Goal: Navigation & Orientation: Find specific page/section

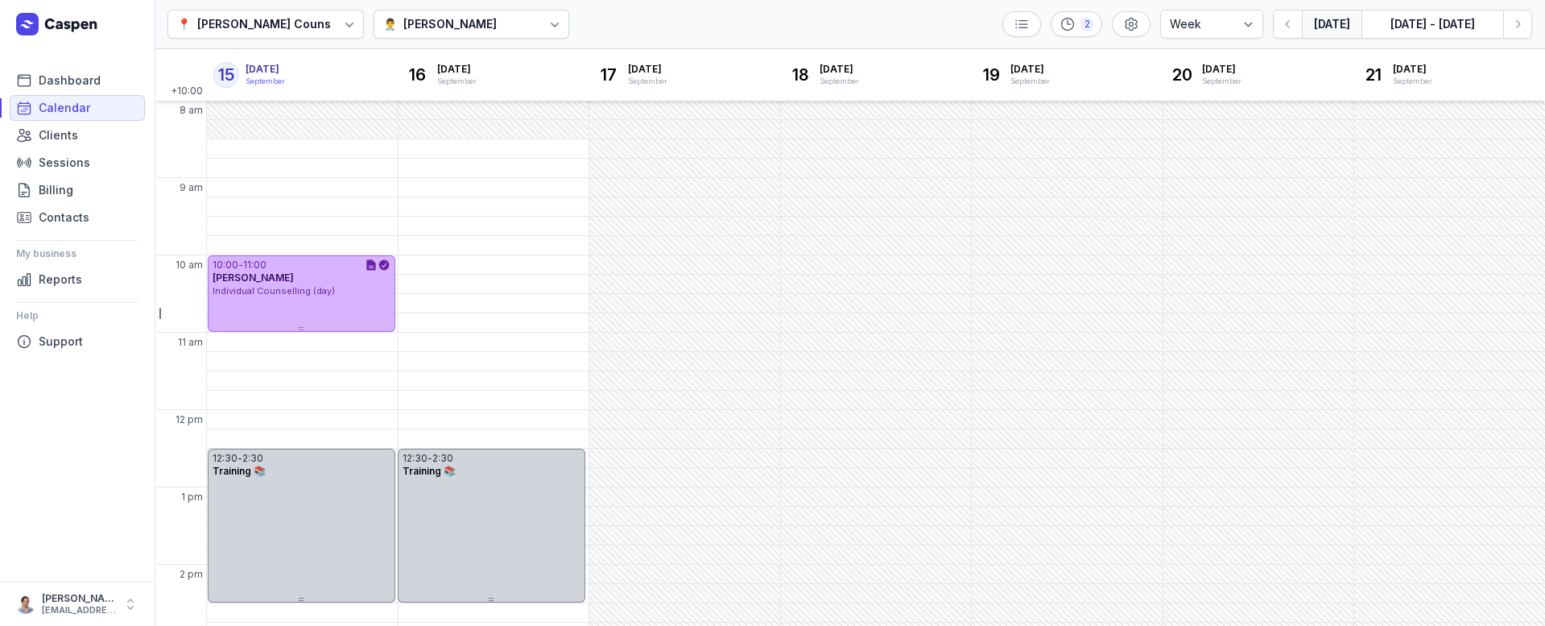
select select "week"
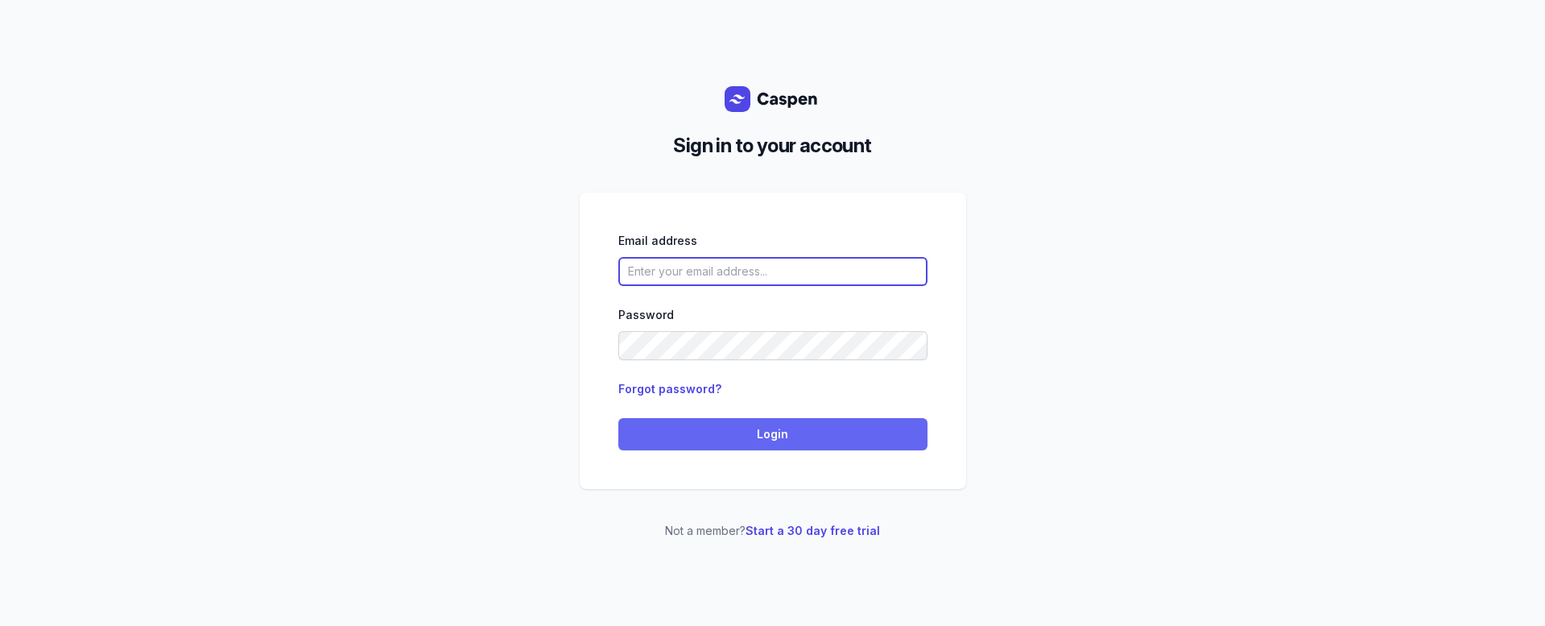
type input "[EMAIL_ADDRESS][DOMAIN_NAME]"
click at [754, 431] on span "Login" at bounding box center [773, 433] width 290 height 19
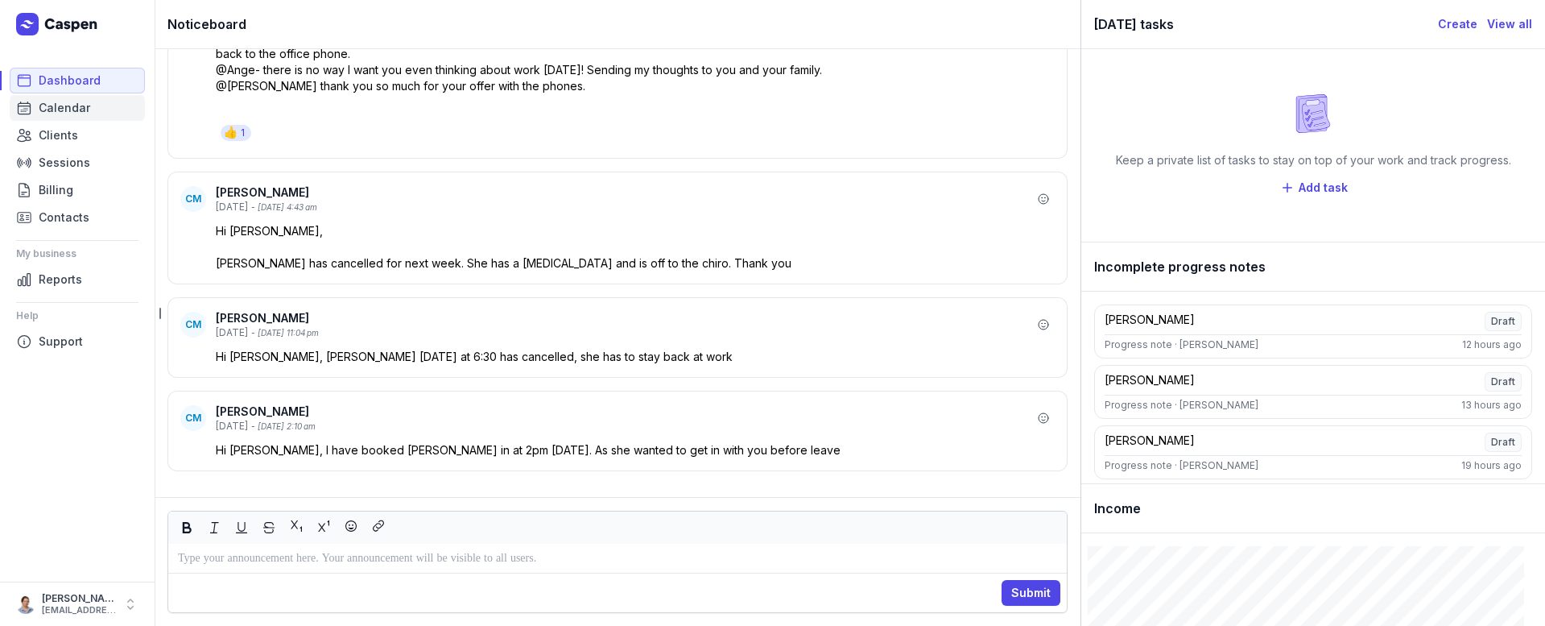
click at [60, 113] on span "Calendar" at bounding box center [65, 107] width 52 height 19
select select "week"
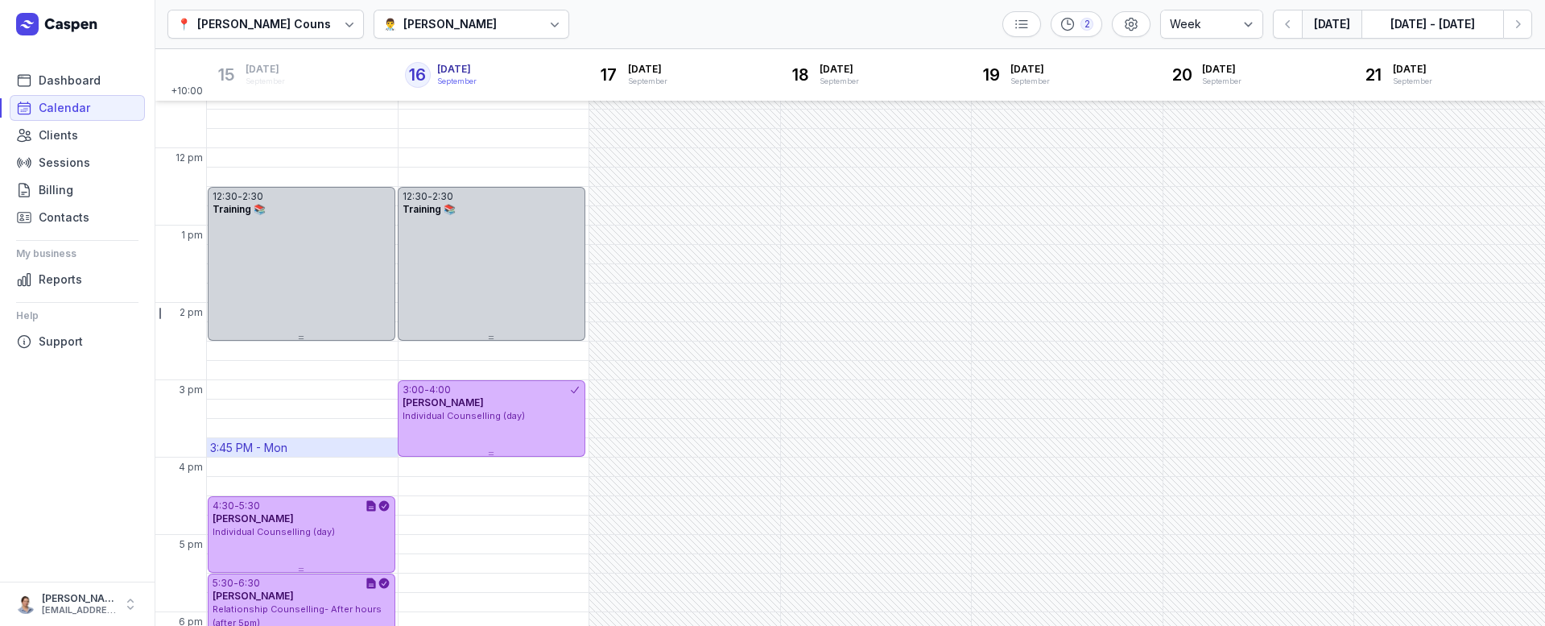
scroll to position [322, 0]
